Goal: Information Seeking & Learning: Learn about a topic

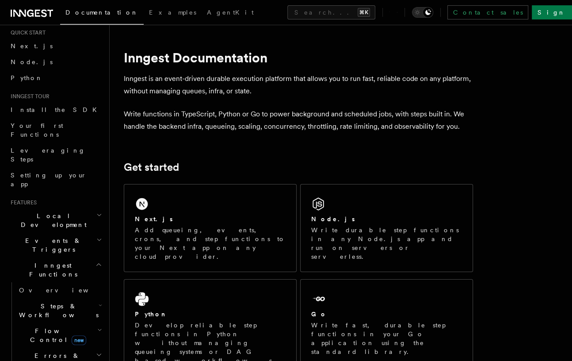
scroll to position [52, 0]
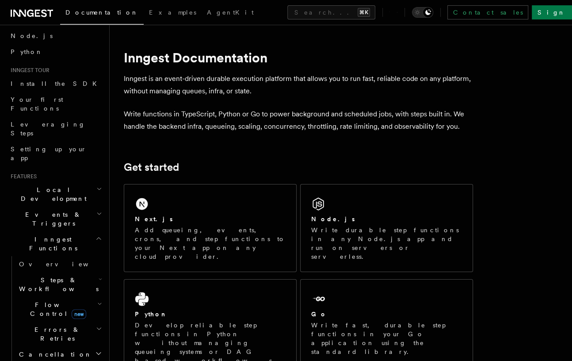
click at [73, 207] on h2 "Events & Triggers" at bounding box center [55, 219] width 97 height 25
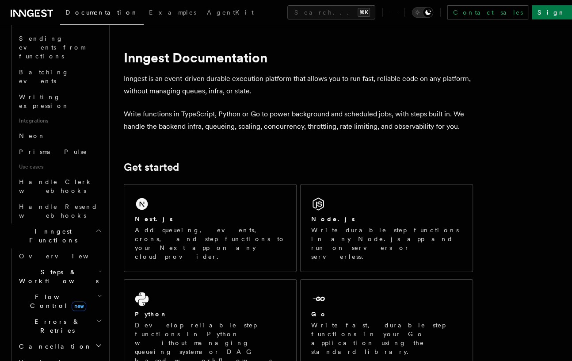
scroll to position [493, 0]
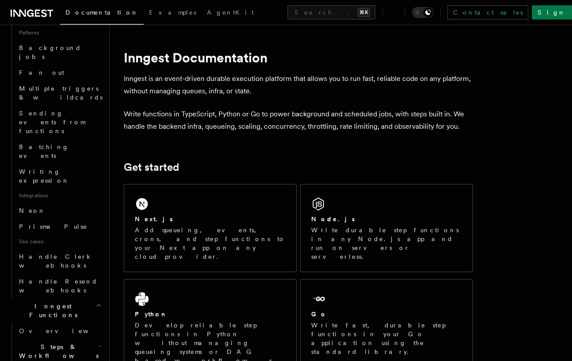
scroll to position [415, 0]
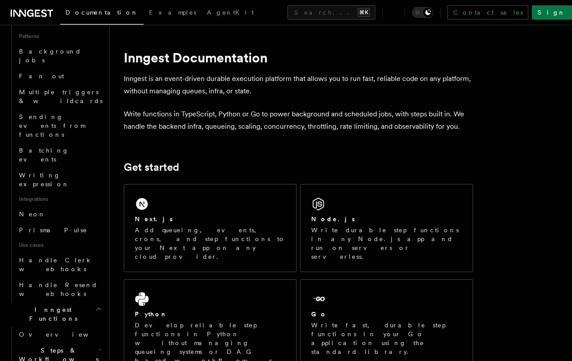
click at [11, 157] on div "Overview Essentials Sending events Event payload format Crons Delayed functions…" at bounding box center [55, 84] width 97 height 433
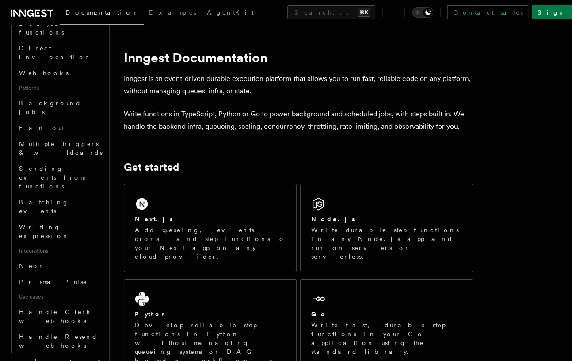
scroll to position [363, 0]
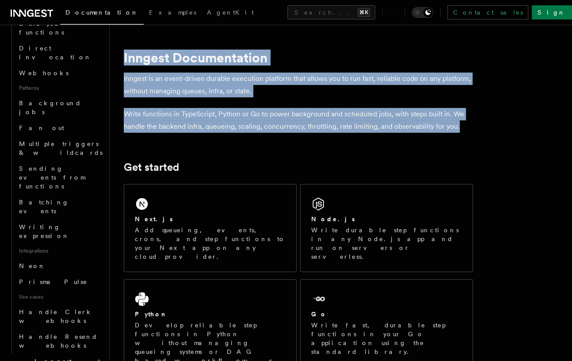
drag, startPoint x: 125, startPoint y: 60, endPoint x: 459, endPoint y: 132, distance: 342.0
click at [461, 130] on p "Write functions in TypeScript, Python or Go to power background and scheduled j…" at bounding box center [298, 120] width 349 height 25
drag, startPoint x: 460, startPoint y: 128, endPoint x: 112, endPoint y: 61, distance: 353.9
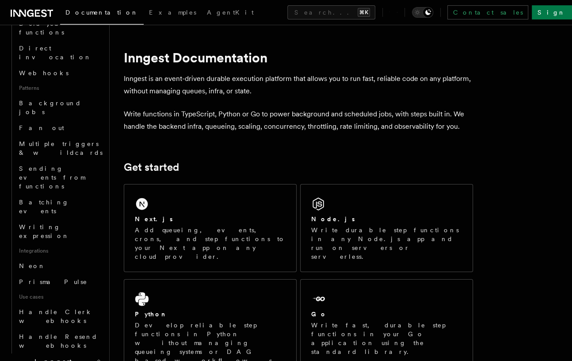
click at [270, 126] on p "Write functions in TypeScript, Python or Go to power background and scheduled j…" at bounding box center [298, 120] width 349 height 25
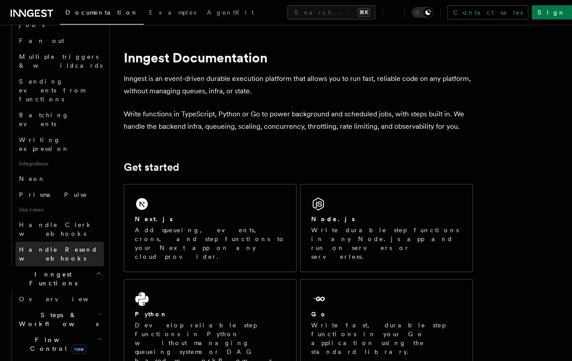
scroll to position [467, 0]
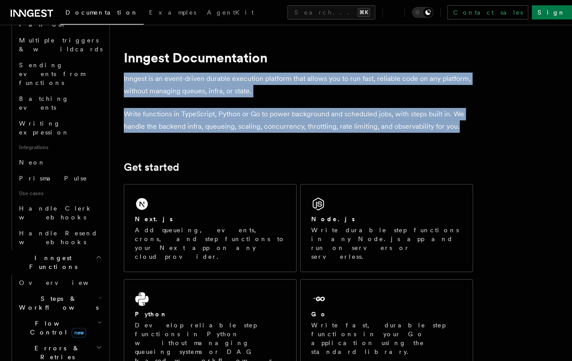
drag, startPoint x: 461, startPoint y: 126, endPoint x: 119, endPoint y: 75, distance: 346.1
click at [147, 89] on p "Inngest is an event-driven durable execution platform that allows you to run fa…" at bounding box center [298, 85] width 349 height 25
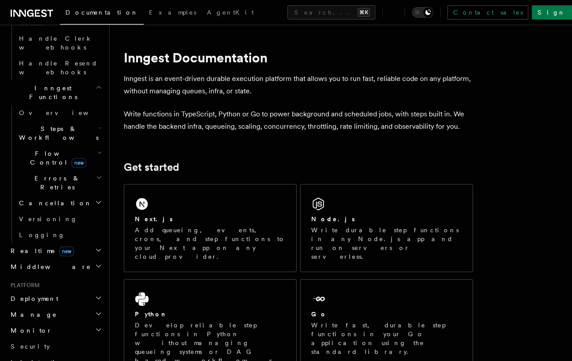
scroll to position [683, 0]
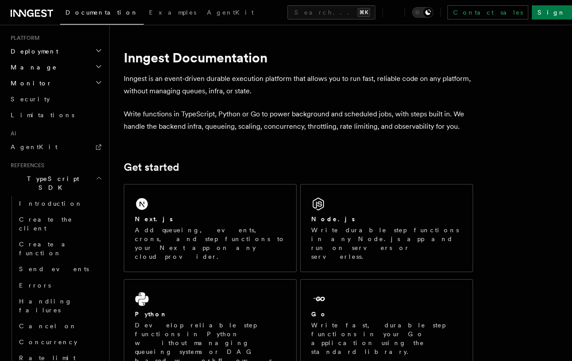
scroll to position [890, 0]
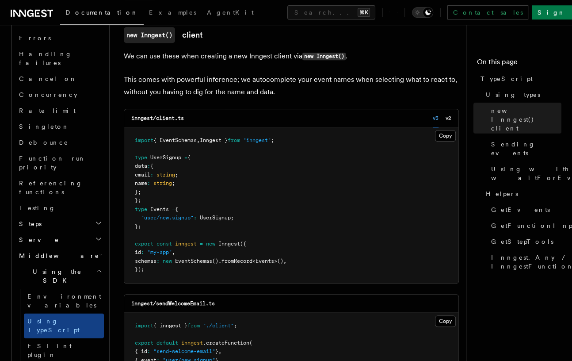
scroll to position [262, 0]
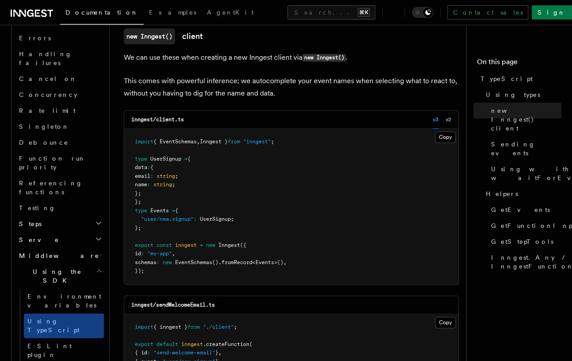
click at [449, 119] on button "v2" at bounding box center [449, 120] width 6 height 18
click at [441, 119] on div "v3 v2" at bounding box center [442, 120] width 19 height 18
click at [434, 119] on button "v3" at bounding box center [436, 120] width 6 height 18
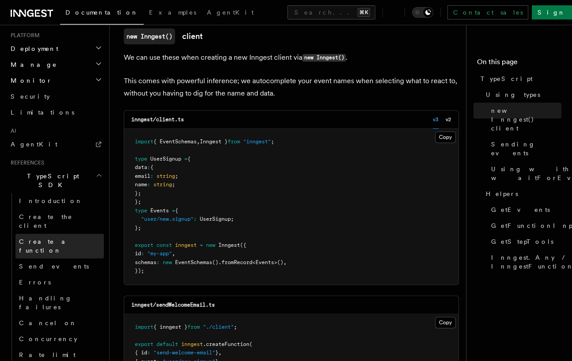
scroll to position [463, 0]
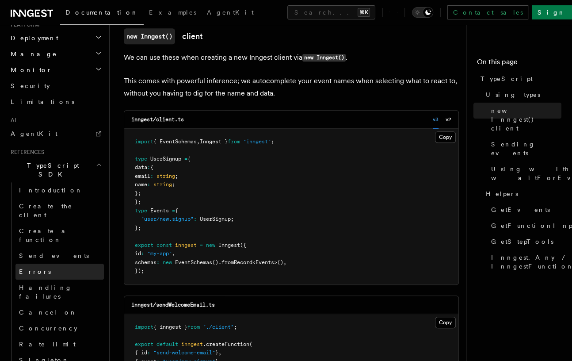
click at [56, 264] on link "Errors" at bounding box center [59, 272] width 88 height 16
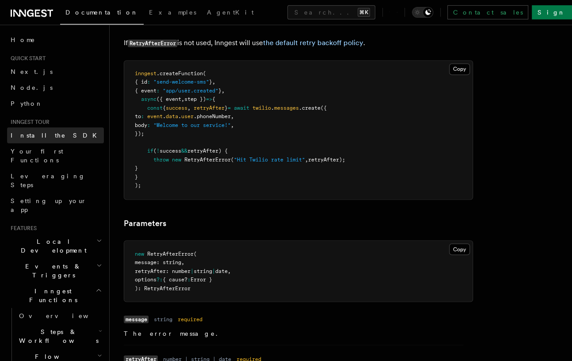
scroll to position [767, 0]
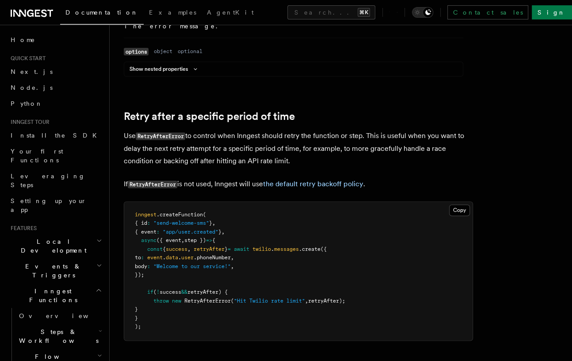
click at [272, 0] on div "Documentation Examples AgentKit Search... ⌘K Contact sales Sign Up" at bounding box center [286, 12] width 572 height 25
click at [287, 9] on button "Search... ⌘K" at bounding box center [331, 12] width 88 height 14
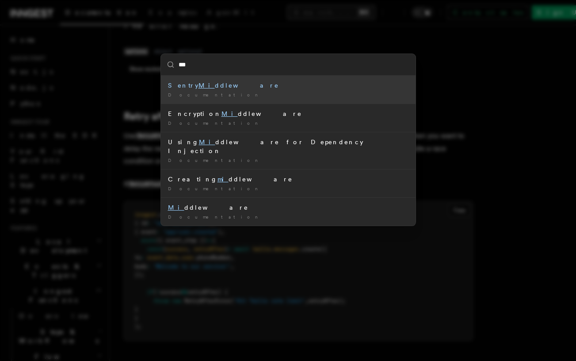
type input "****"
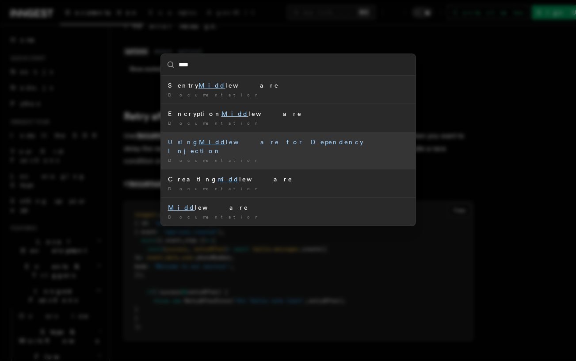
click at [283, 146] on div "Using Midd leware for Dependency Injection" at bounding box center [288, 147] width 241 height 18
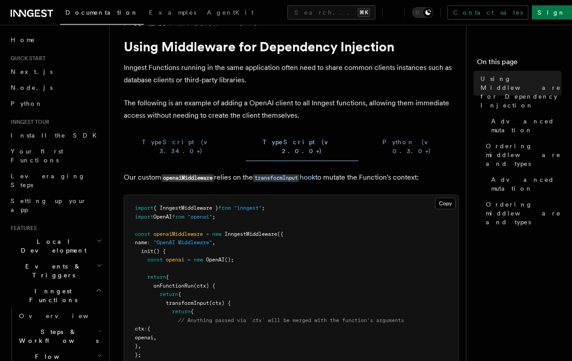
scroll to position [22, 0]
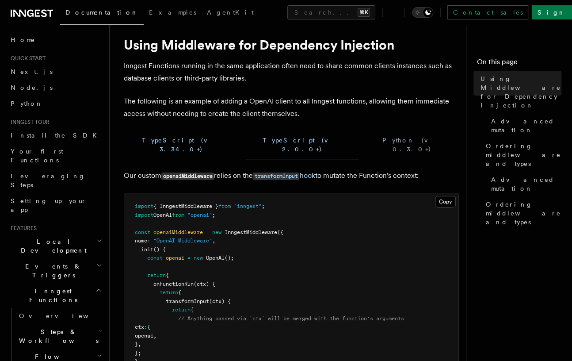
click at [164, 142] on button "TypeScript (v 3.34.0+)" at bounding box center [181, 144] width 115 height 29
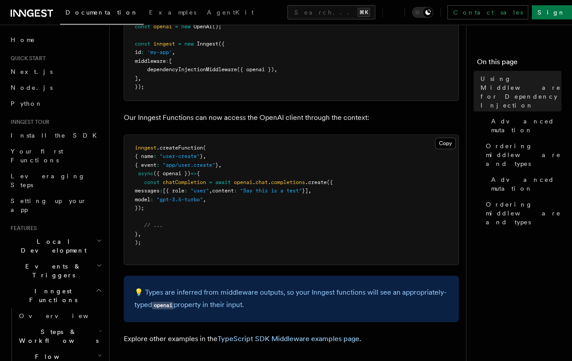
scroll to position [248, 0]
